Goal: Check status: Check status

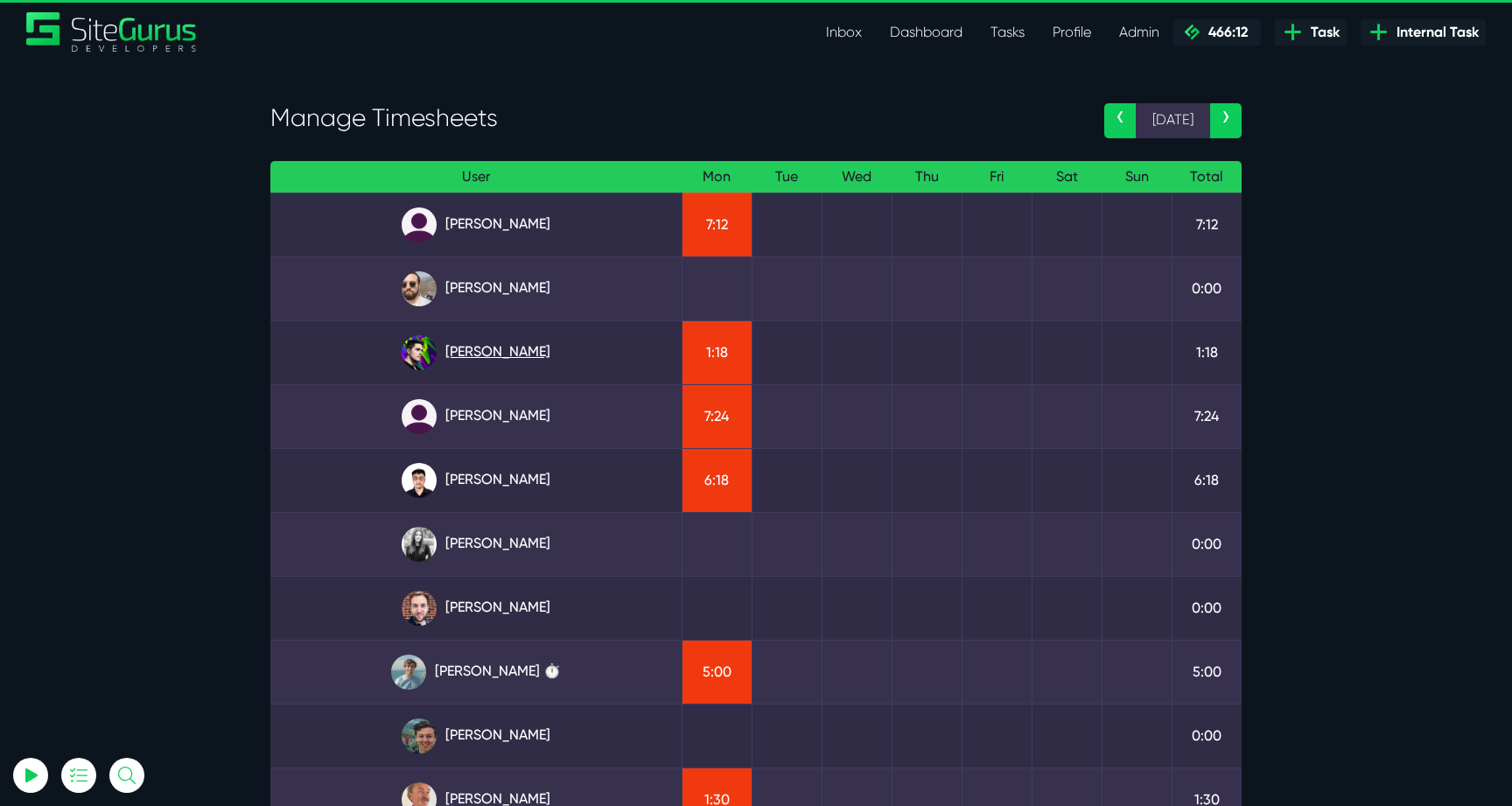
click at [578, 364] on link "Josh Carter" at bounding box center [476, 353] width 383 height 35
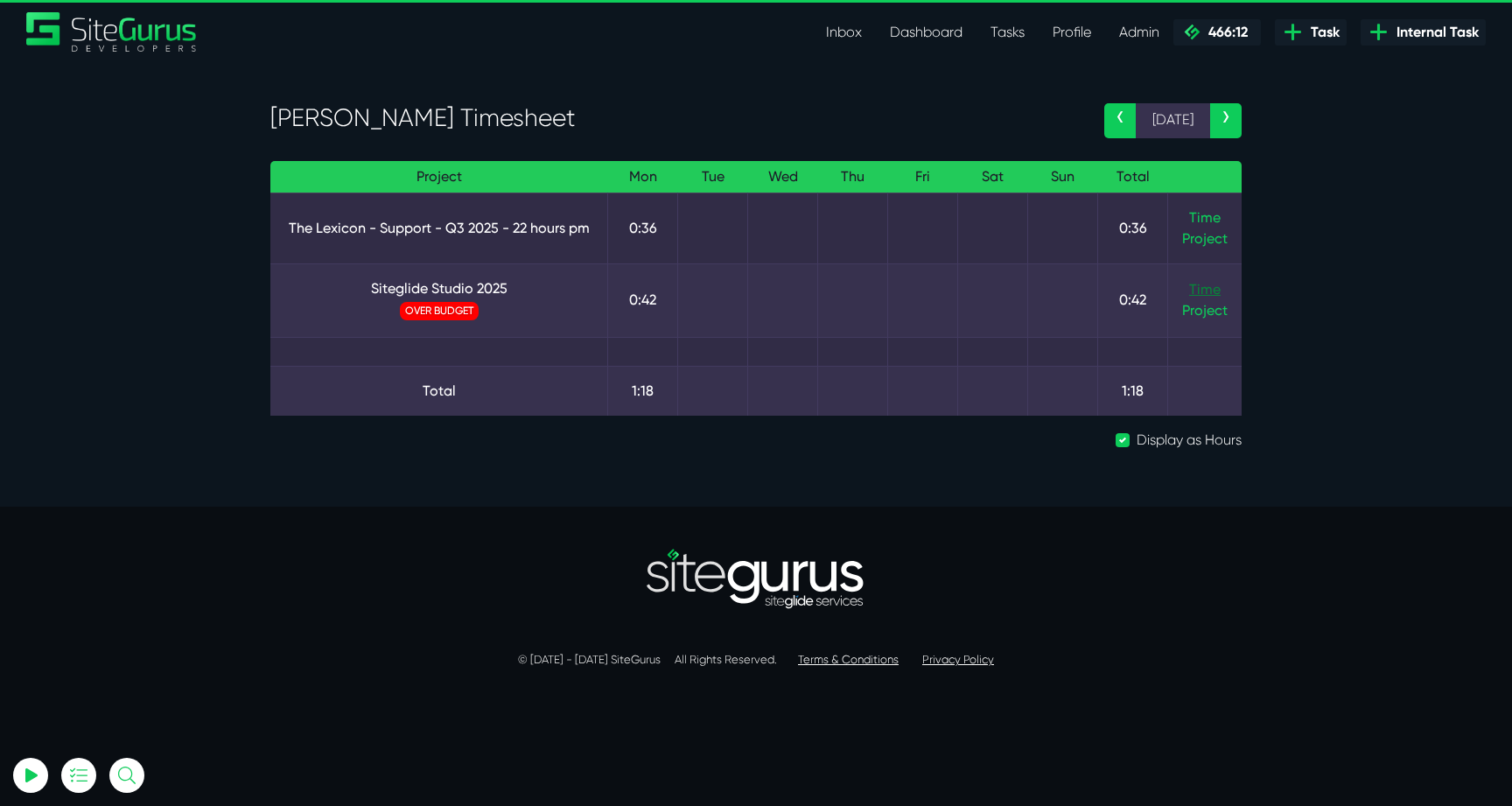
click at [1203, 285] on link "Time" at bounding box center [1205, 289] width 32 height 17
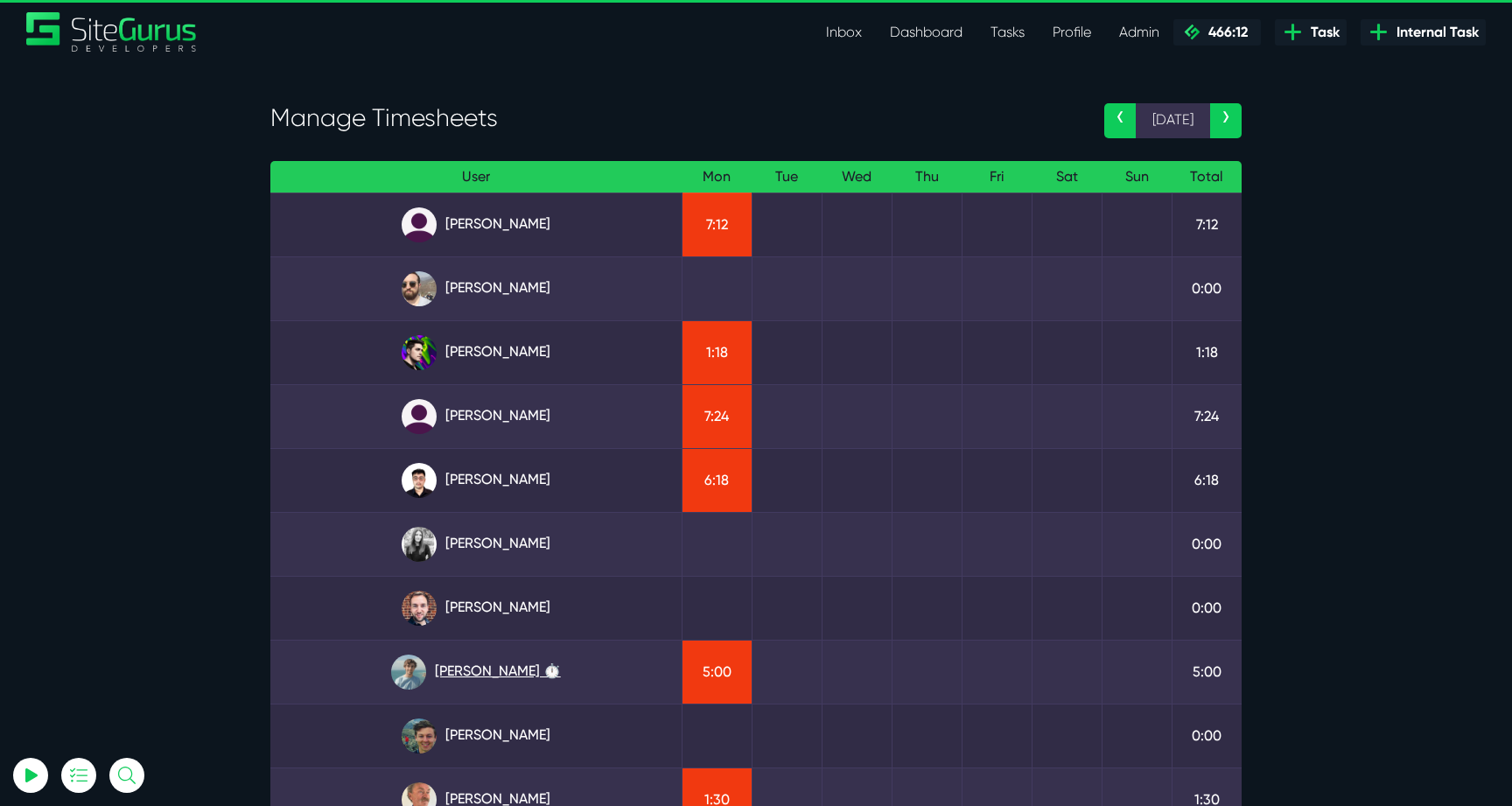
click at [496, 668] on link "[PERSON_NAME] ⏱️" at bounding box center [476, 672] width 383 height 35
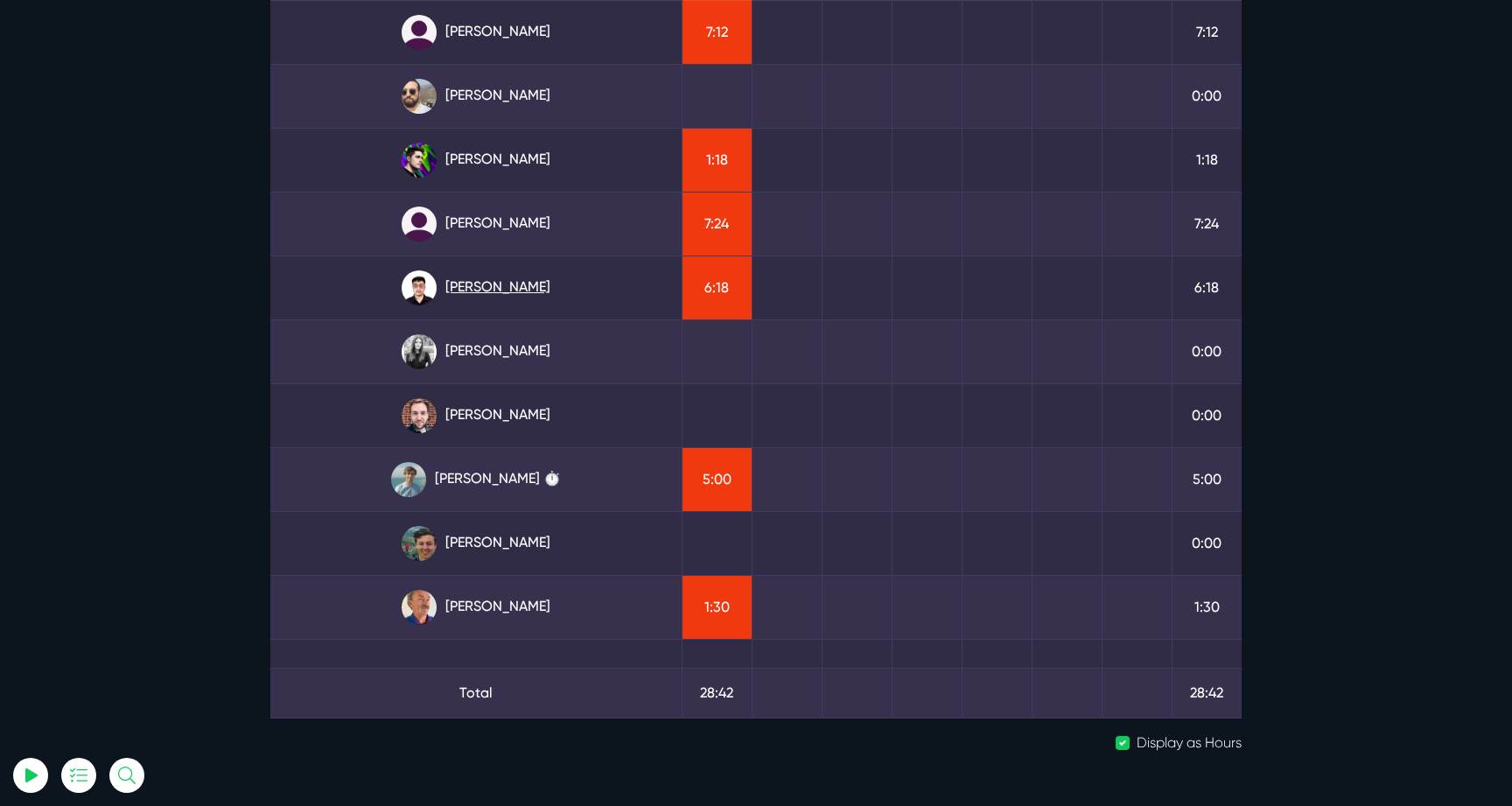
scroll to position [226, 0]
